Goal: Task Accomplishment & Management: Complete application form

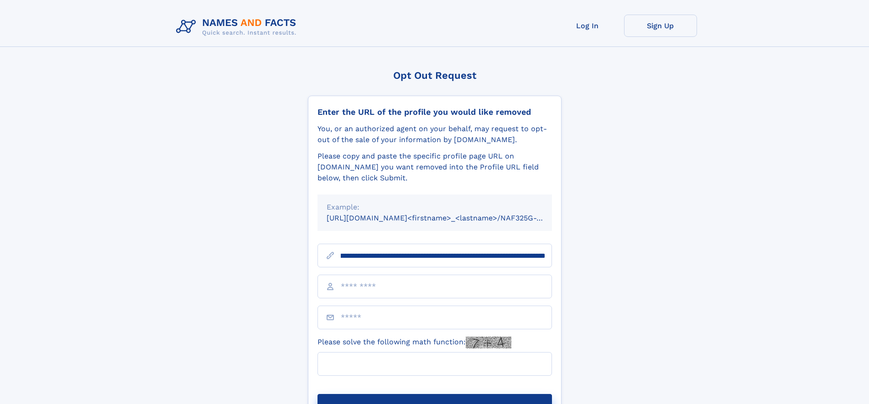
scroll to position [0, 116]
type input "**********"
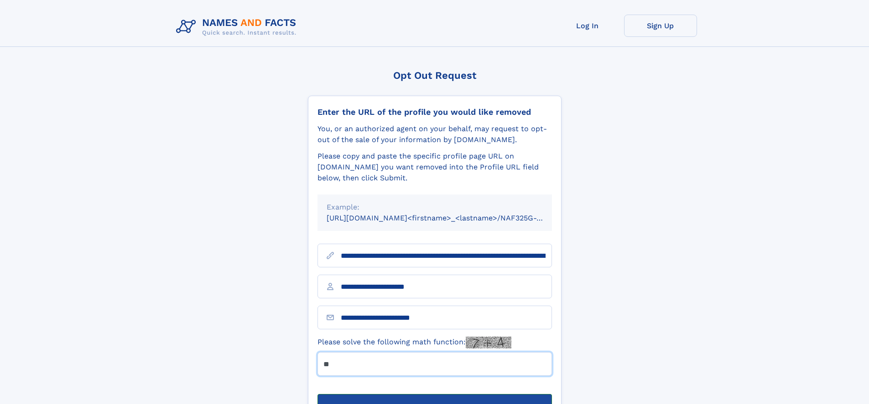
type input "**"
click at [434, 394] on button "Submit Opt Out Request" at bounding box center [434, 408] width 234 height 29
